Goal: Task Accomplishment & Management: Manage account settings

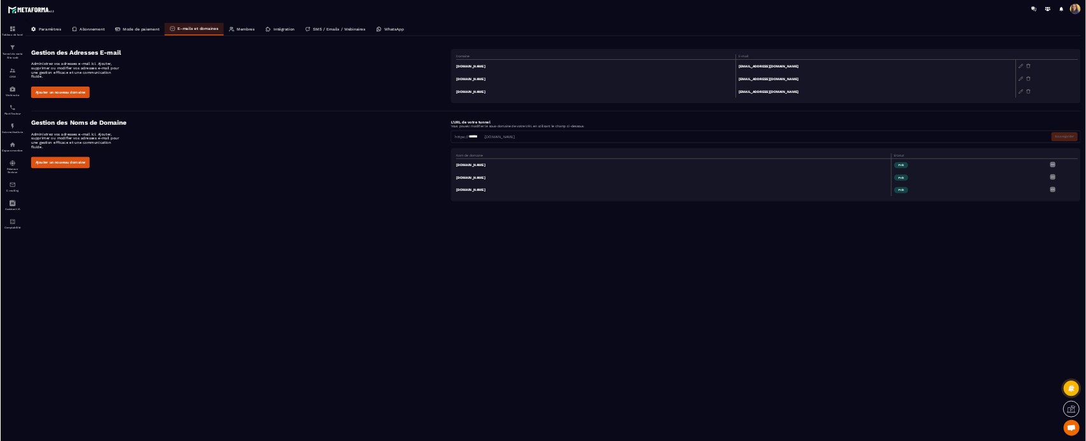
scroll to position [4965, 0]
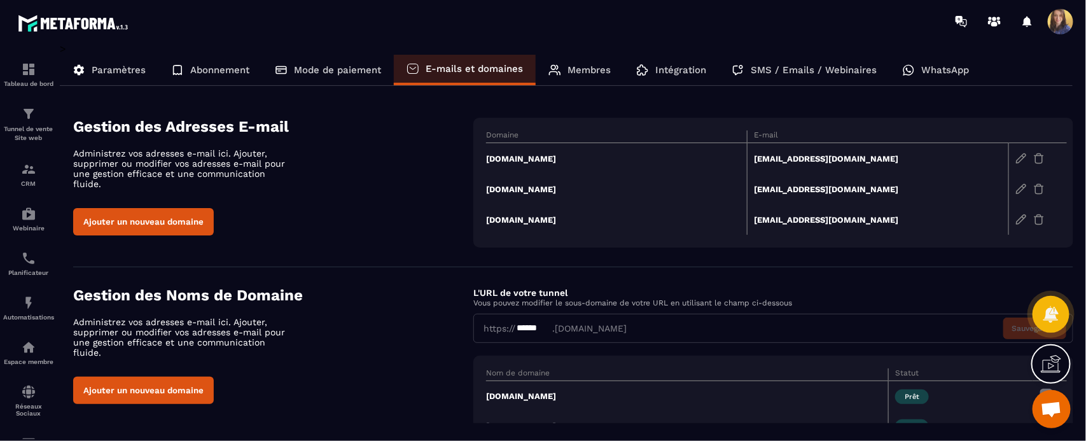
drag, startPoint x: 2128, startPoint y: 0, endPoint x: 340, endPoint y: 225, distance: 1801.4
click at [340, 225] on div "Ajouter un nouveau domaine" at bounding box center [273, 221] width 400 height 27
click at [21, 76] on img at bounding box center [28, 69] width 15 height 15
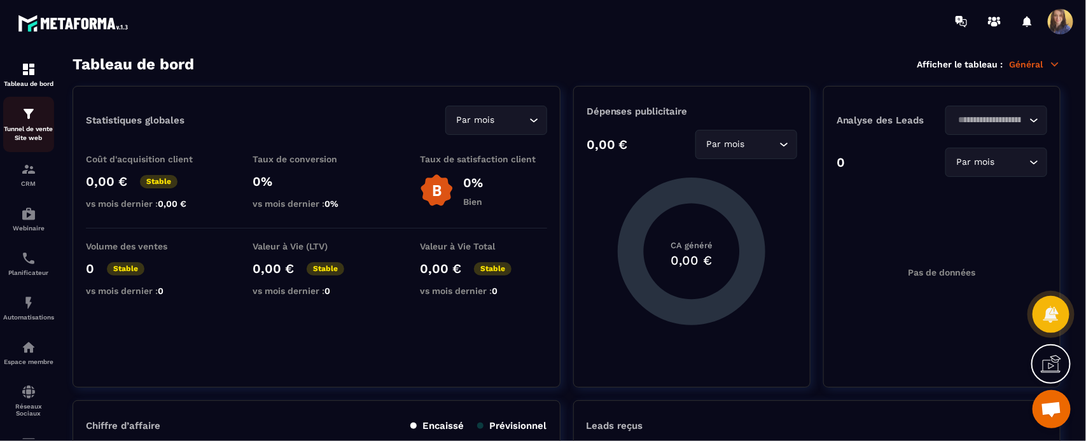
click at [22, 130] on p "Tunnel de vente Site web" at bounding box center [28, 134] width 51 height 18
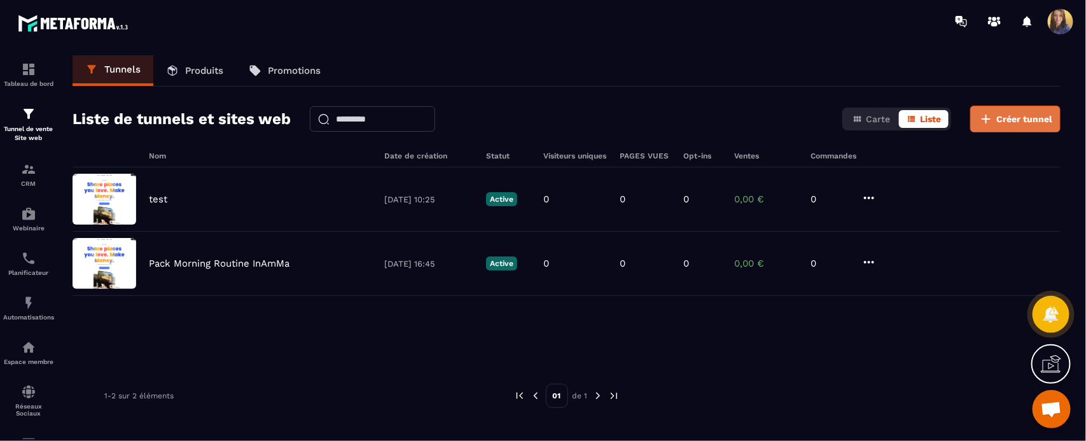
click at [1029, 121] on span "Créer tunnel" at bounding box center [1024, 119] width 56 height 13
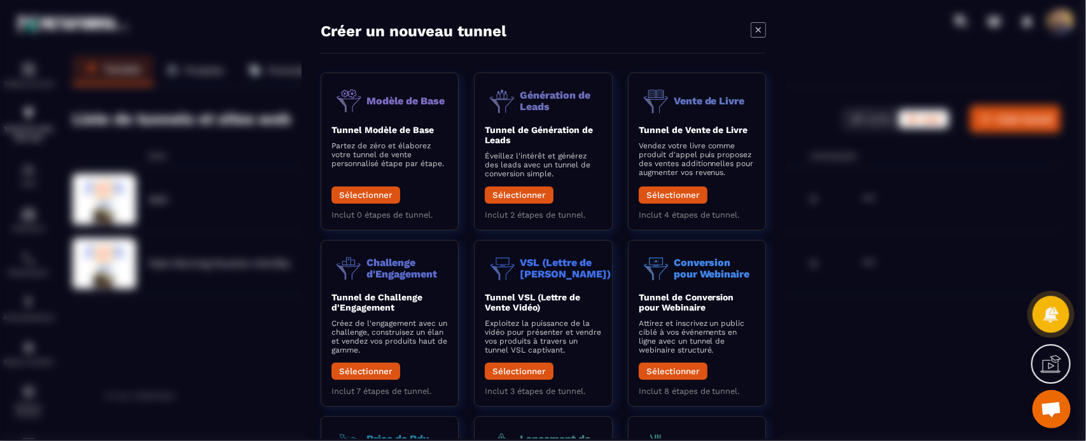
click at [927, 316] on div "Modal window" at bounding box center [543, 220] width 1086 height 441
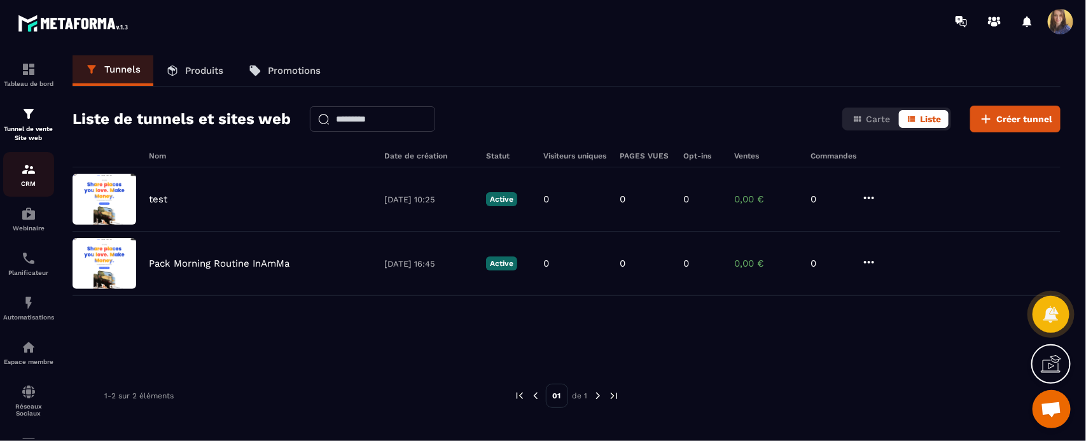
click at [31, 179] on div "CRM" at bounding box center [28, 174] width 51 height 25
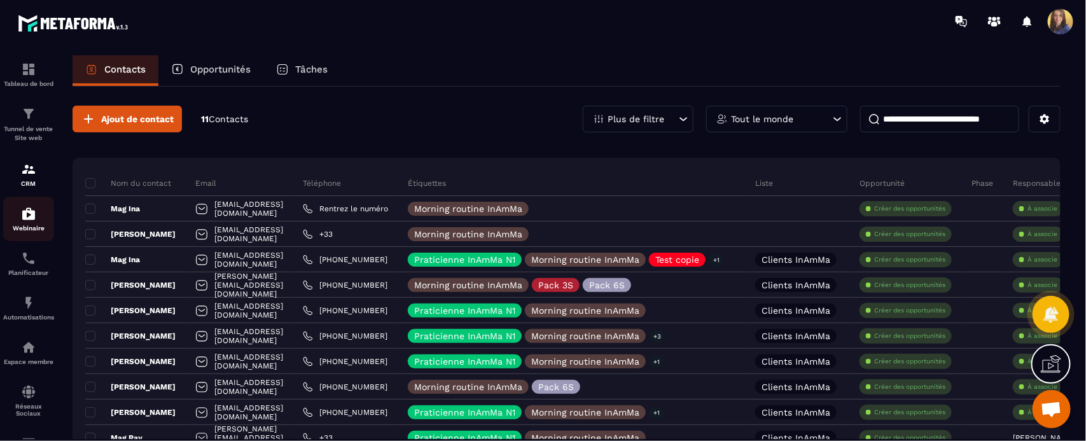
click at [45, 221] on div "Webinaire" at bounding box center [28, 218] width 51 height 25
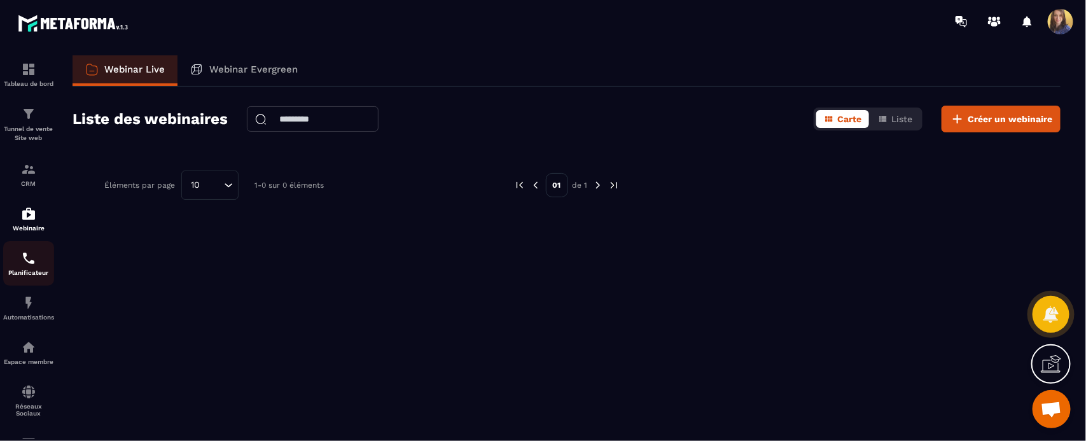
click at [25, 264] on img at bounding box center [28, 258] width 15 height 15
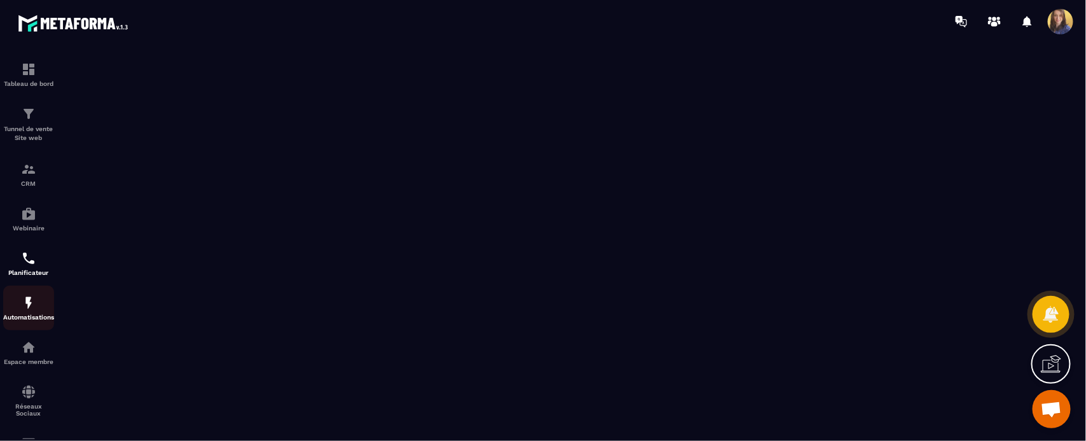
click at [30, 309] on img at bounding box center [28, 302] width 15 height 15
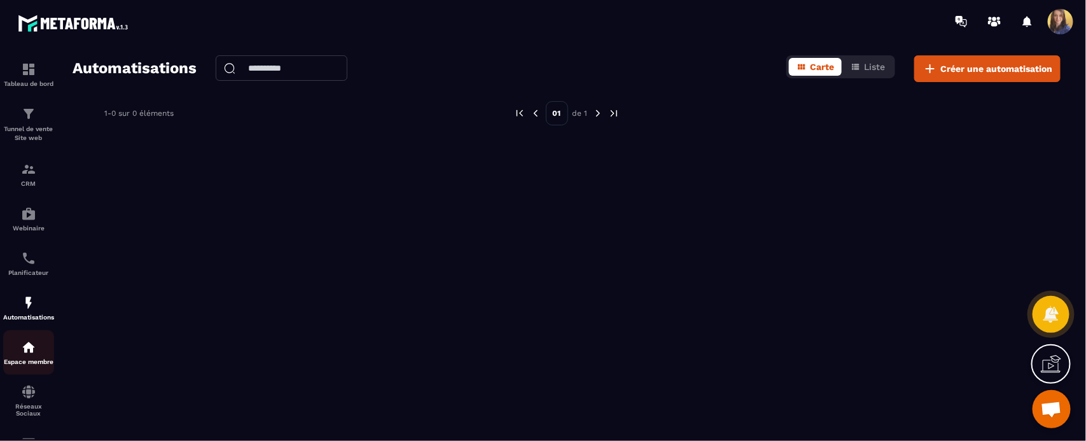
click at [21, 344] on img at bounding box center [28, 347] width 15 height 15
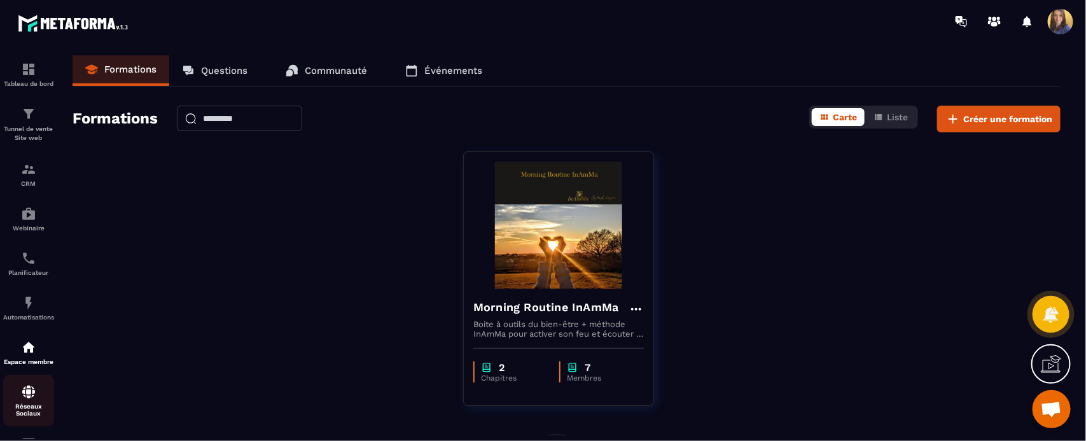
click at [23, 384] on link "Réseaux Sociaux" at bounding box center [28, 401] width 51 height 52
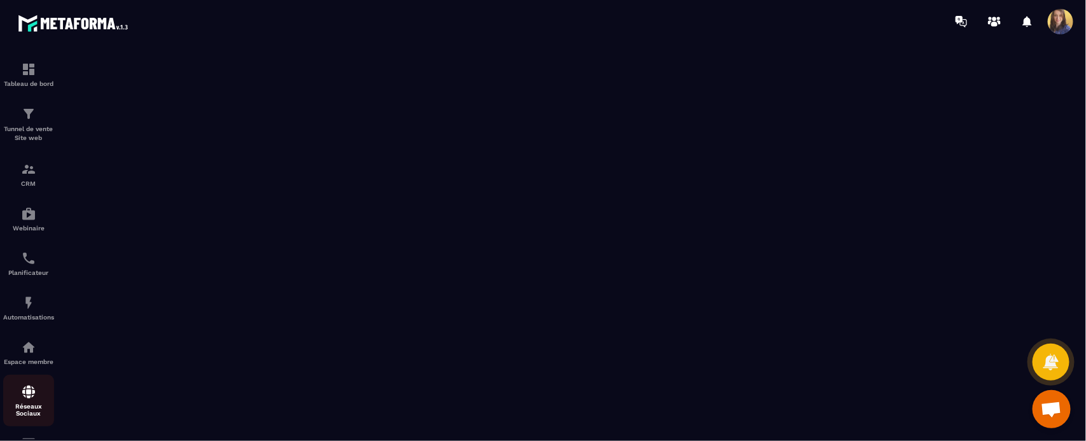
click at [8, 380] on link "Réseaux Sociaux" at bounding box center [28, 401] width 51 height 52
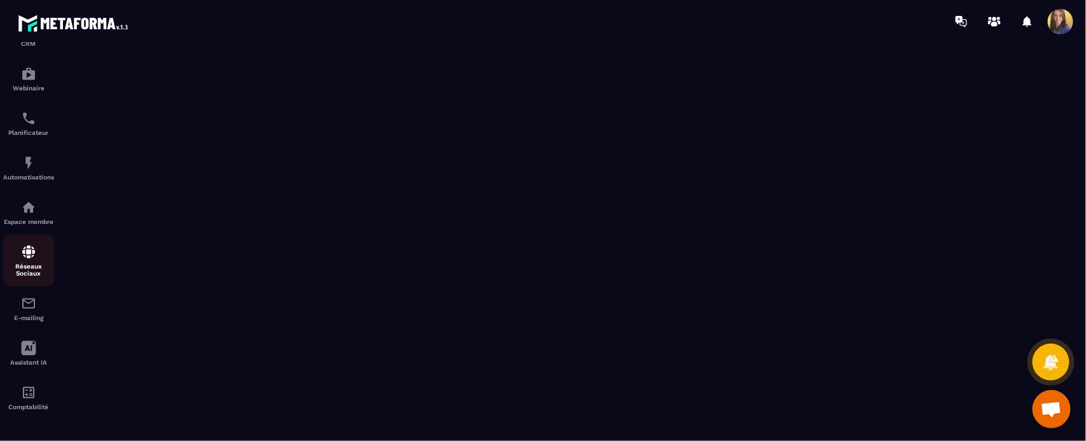
scroll to position [141, 0]
click at [32, 312] on div "E-mailing" at bounding box center [28, 308] width 51 height 25
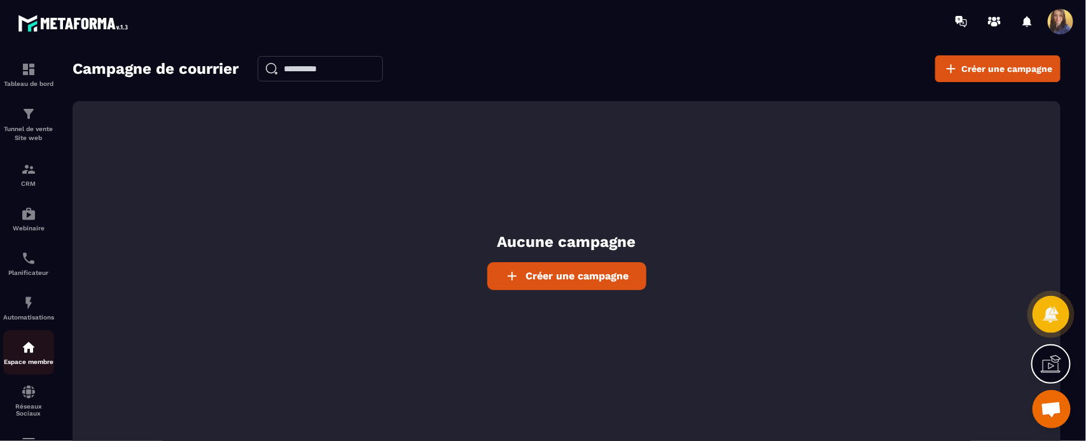
click at [11, 364] on p "Espace membre" at bounding box center [28, 361] width 51 height 7
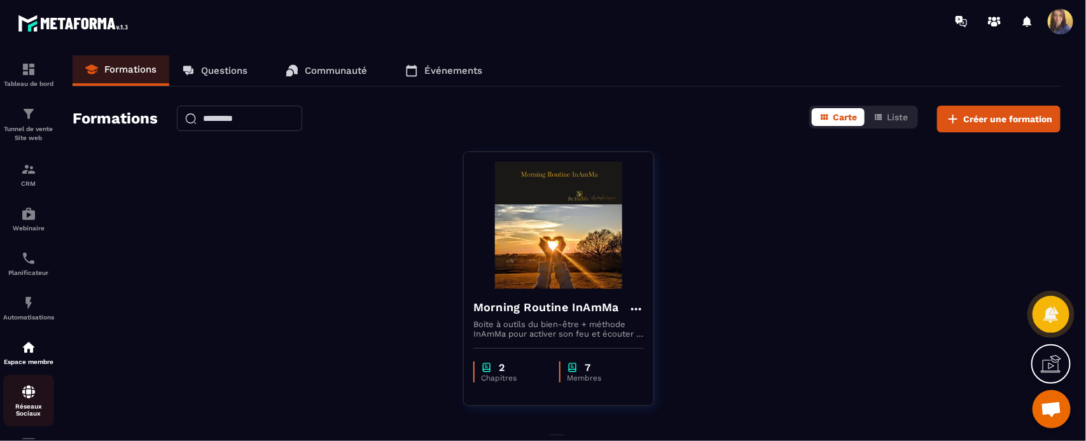
click at [3, 380] on link "Réseaux Sociaux" at bounding box center [28, 401] width 51 height 52
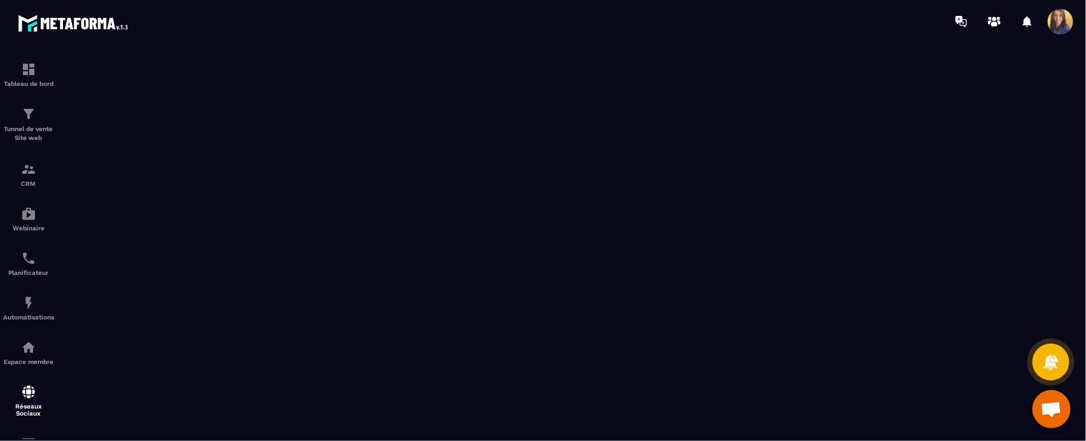
click at [1063, 11] on span at bounding box center [1060, 21] width 25 height 25
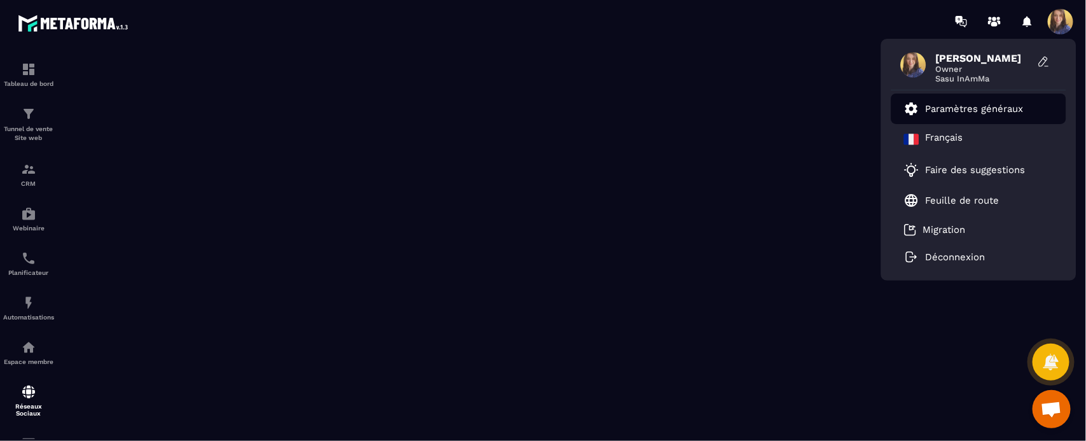
click at [1009, 114] on p "Paramètres généraux" at bounding box center [974, 108] width 98 height 11
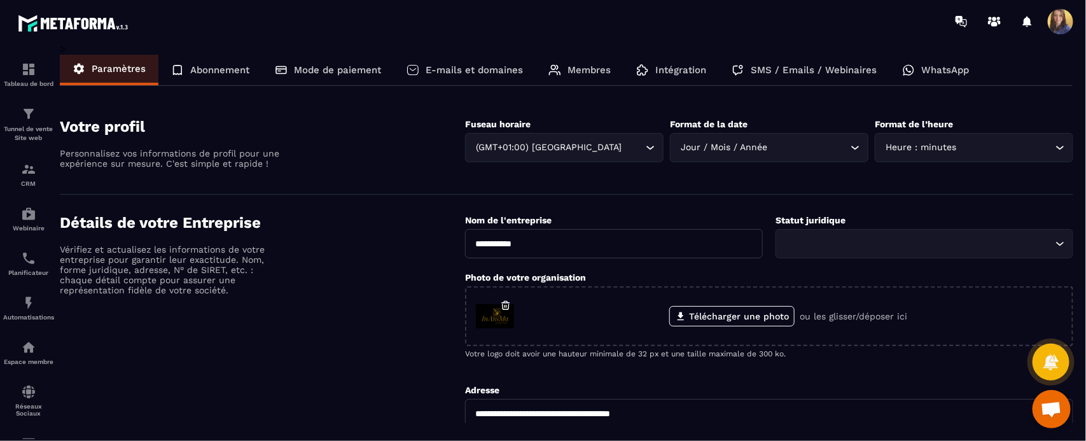
click at [590, 74] on p "Membres" at bounding box center [588, 69] width 43 height 11
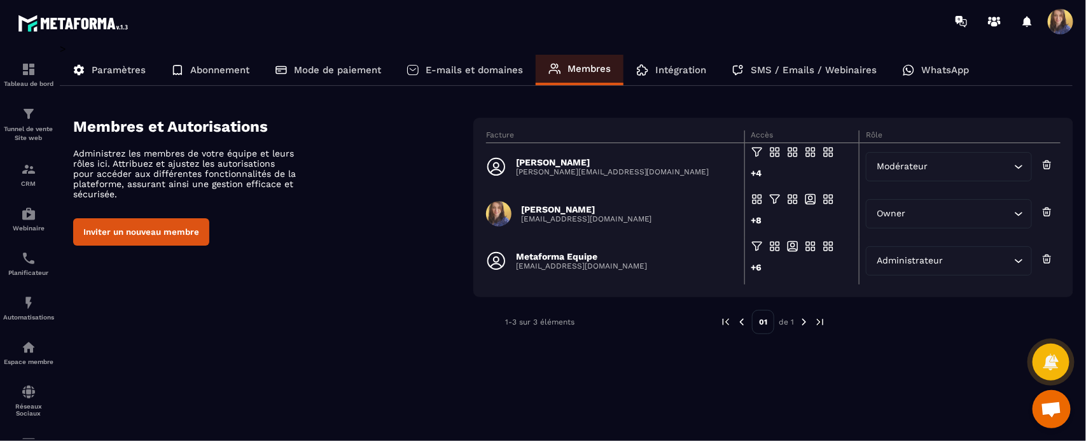
click at [157, 234] on button "Inviter un nouveau membre" at bounding box center [141, 231] width 136 height 27
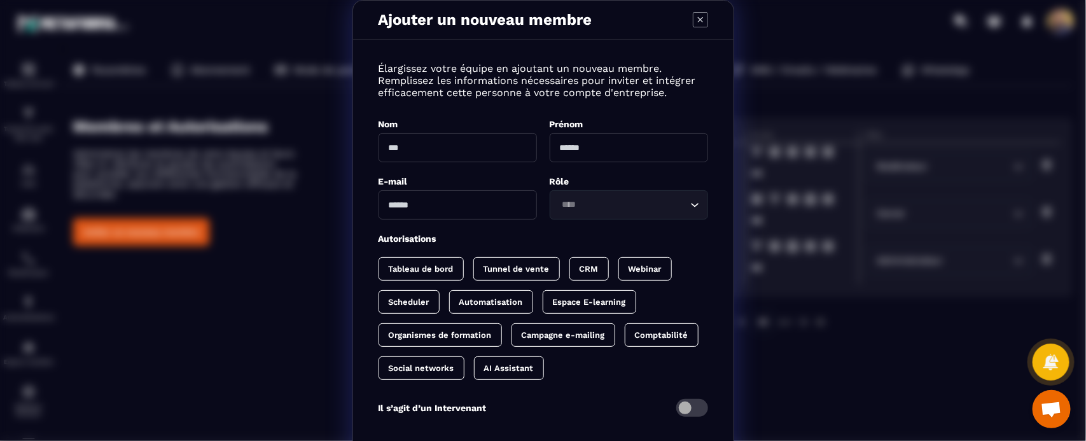
click at [697, 18] on icon "Modal window" at bounding box center [699, 19] width 5 height 5
